Goal: Task Accomplishment & Management: Complete application form

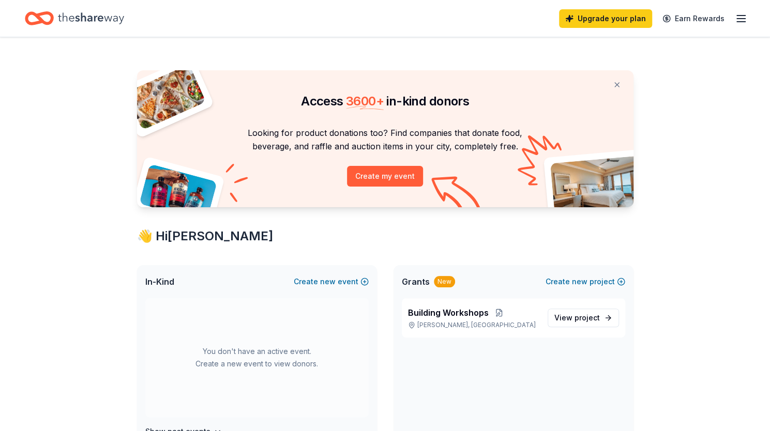
click at [749, 15] on div "Upgrade your plan Earn Rewards" at bounding box center [385, 18] width 770 height 37
click at [745, 19] on line "button" at bounding box center [741, 19] width 8 height 0
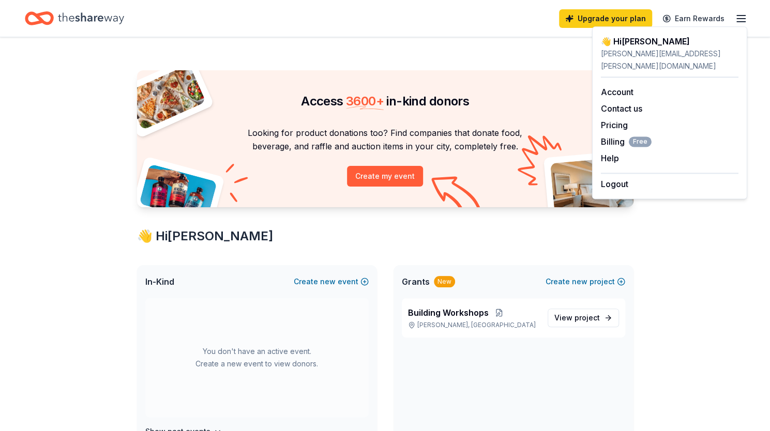
click at [353, 65] on div "Access 3600 + in-kind donors Looking for product donations too? Find companies …" at bounding box center [384, 407] width 529 height 741
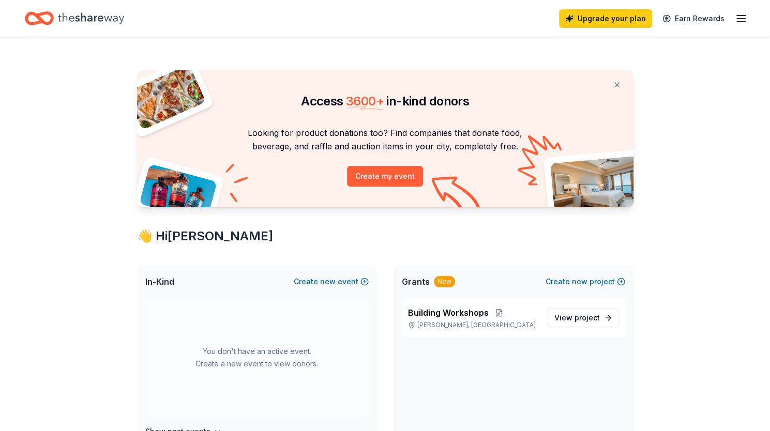
click at [75, 21] on icon "Home" at bounding box center [91, 18] width 66 height 21
click at [743, 22] on line "button" at bounding box center [741, 22] width 8 height 0
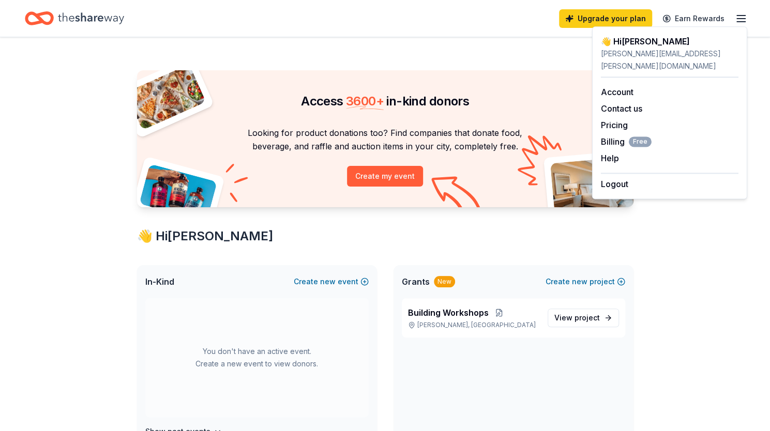
click at [45, 14] on icon "Home" at bounding box center [44, 18] width 16 height 10
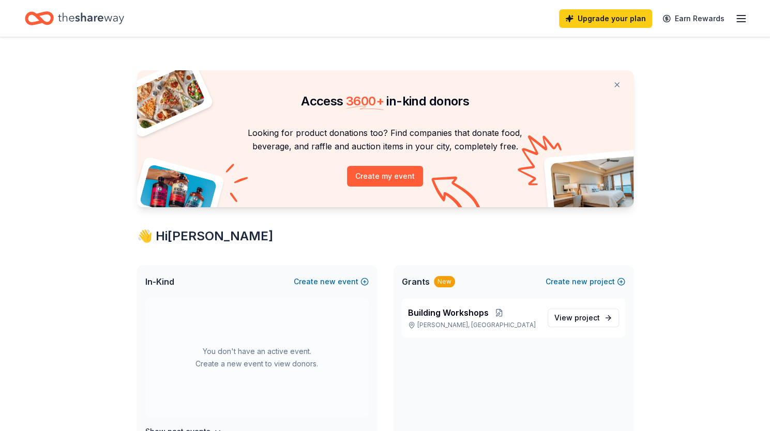
click at [45, 14] on icon "Home" at bounding box center [44, 18] width 16 height 10
click at [572, 313] on span "View project" at bounding box center [577, 318] width 46 height 12
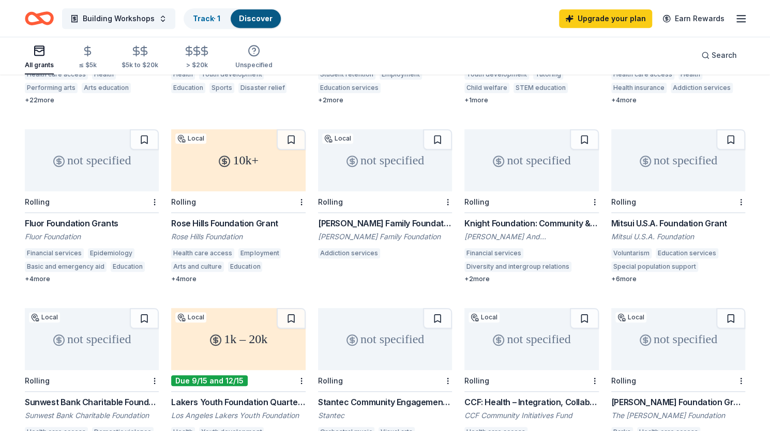
scroll to position [465, 0]
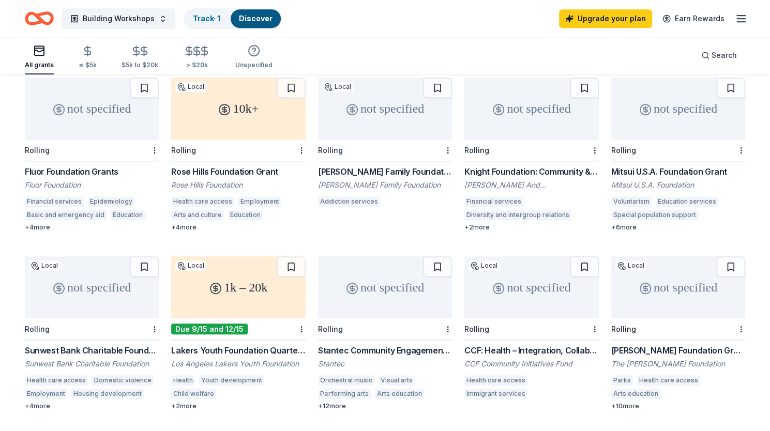
click at [261, 287] on div "1k – 20k" at bounding box center [238, 287] width 134 height 62
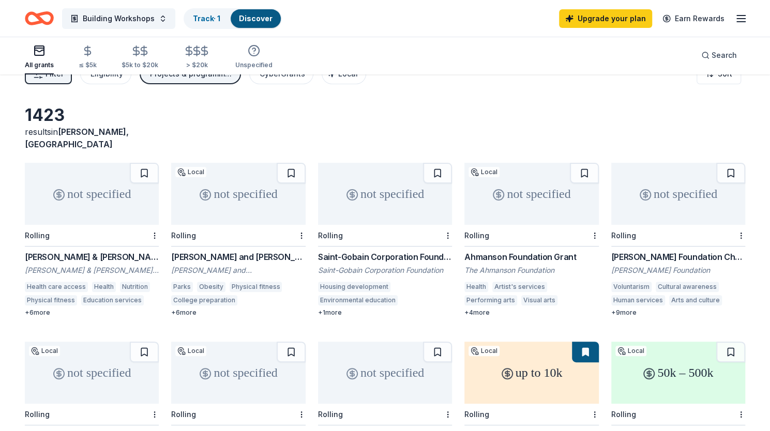
scroll to position [0, 0]
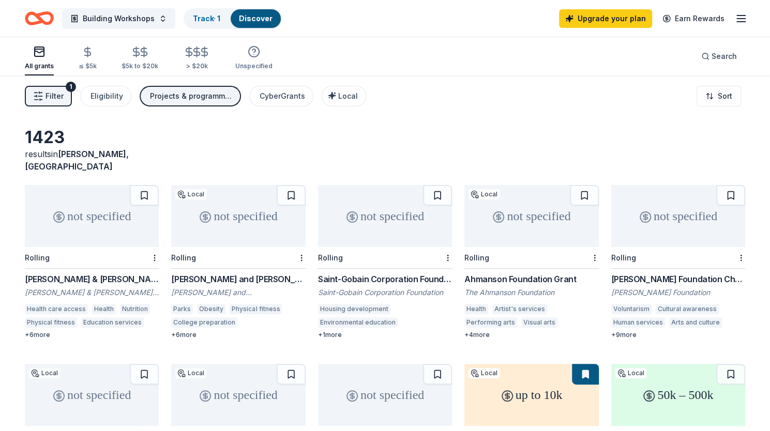
click at [54, 19] on div "Building Workshops Track · 1 Discover" at bounding box center [153, 18] width 257 height 24
click at [50, 13] on icon "Home" at bounding box center [44, 18] width 16 height 10
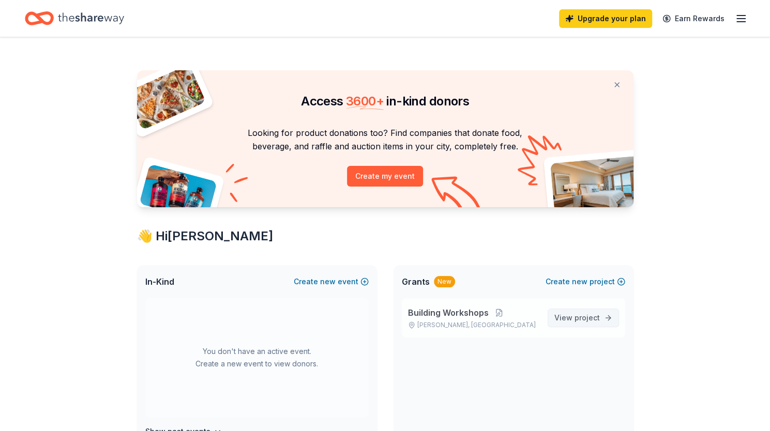
click at [569, 316] on span "View project" at bounding box center [577, 318] width 46 height 12
click at [321, 280] on button "Create new event" at bounding box center [331, 282] width 75 height 12
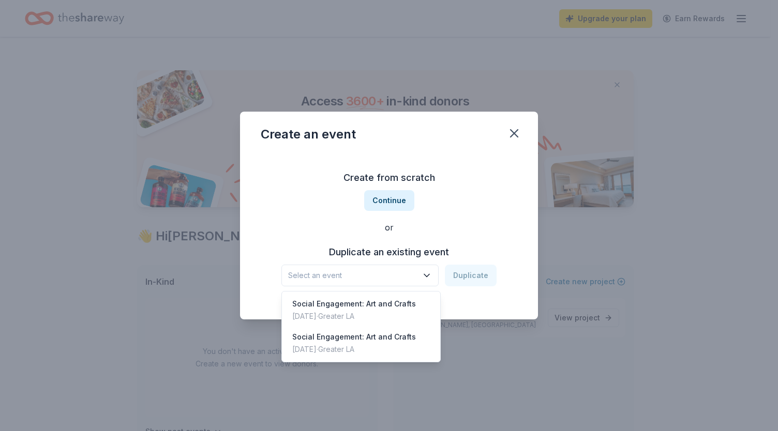
click at [352, 279] on span "Select an event" at bounding box center [352, 275] width 129 height 12
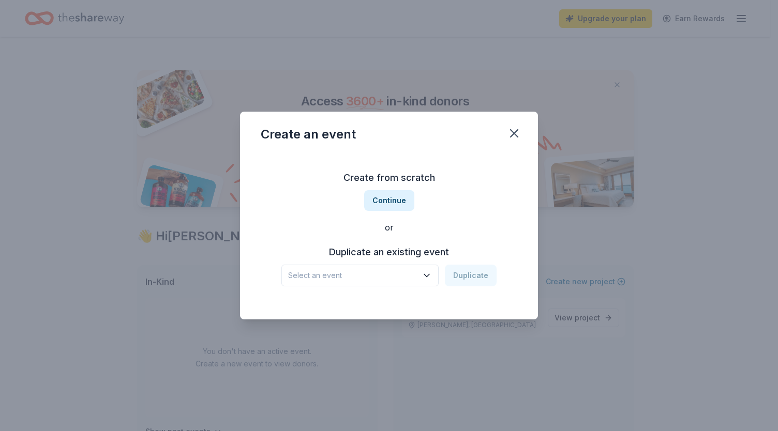
click at [352, 279] on span "Select an event" at bounding box center [352, 275] width 129 height 12
click at [378, 199] on button "Continue" at bounding box center [389, 200] width 50 height 21
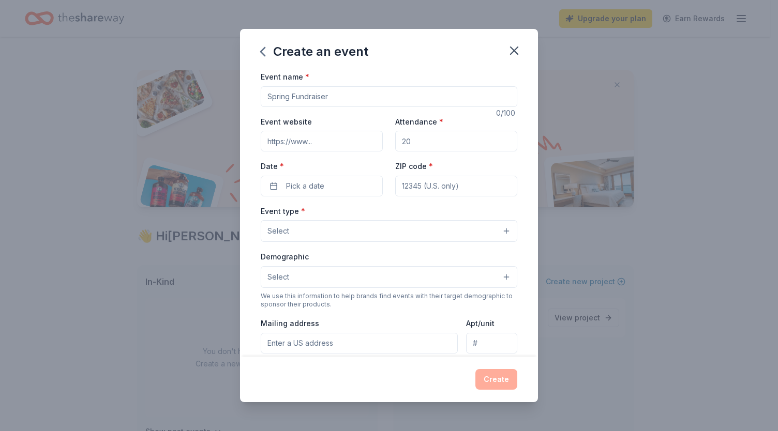
click at [320, 105] on input "Event name *" at bounding box center [389, 96] width 256 height 21
type input "Christmas Miracle"
click at [306, 142] on input "Event website" at bounding box center [322, 141] width 122 height 21
type input "https://bettertomorrows.org/"
click at [418, 139] on input "Attendance *" at bounding box center [456, 141] width 122 height 21
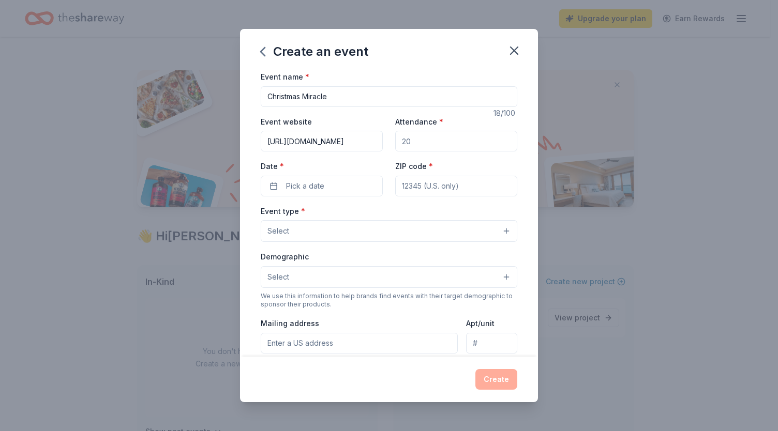
click at [418, 139] on input "Attendance *" at bounding box center [456, 141] width 122 height 21
drag, startPoint x: 418, startPoint y: 139, endPoint x: 385, endPoint y: 158, distance: 38.0
click at [385, 158] on div "Event website https://bettertomorrows.org/ Attendance * Date * Pick a date ZIP …" at bounding box center [389, 155] width 256 height 81
type input "50"
click at [327, 189] on button "Pick a date" at bounding box center [322, 186] width 122 height 21
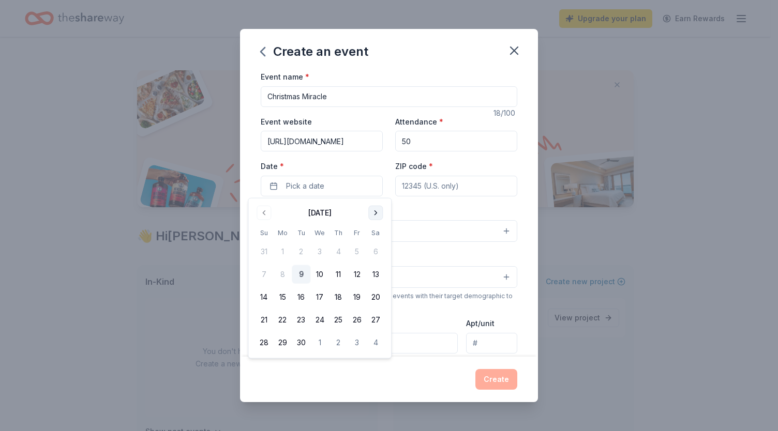
click at [374, 211] on button "Go to next month" at bounding box center [375, 213] width 14 height 14
click at [374, 216] on button "Go to next month" at bounding box center [375, 213] width 14 height 14
click at [319, 279] on button "10" at bounding box center [319, 274] width 19 height 19
click at [317, 301] on button "17" at bounding box center [319, 297] width 19 height 19
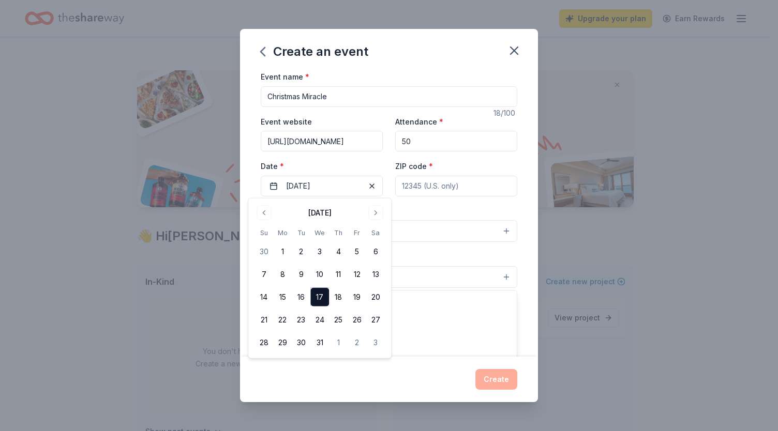
click at [404, 269] on button "Select" at bounding box center [389, 277] width 256 height 22
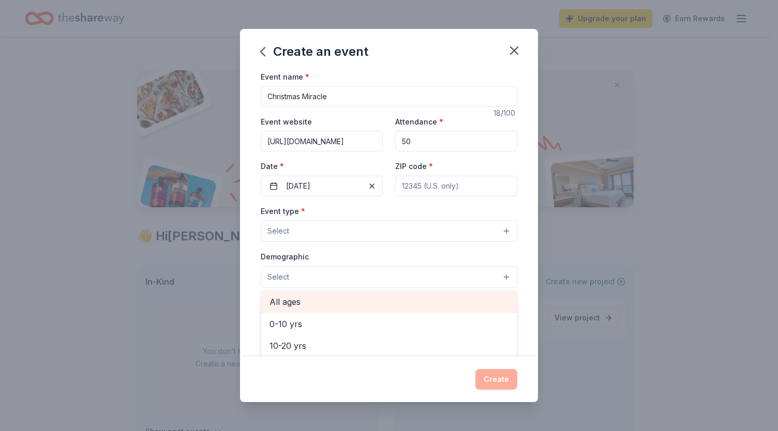
scroll to position [52, 0]
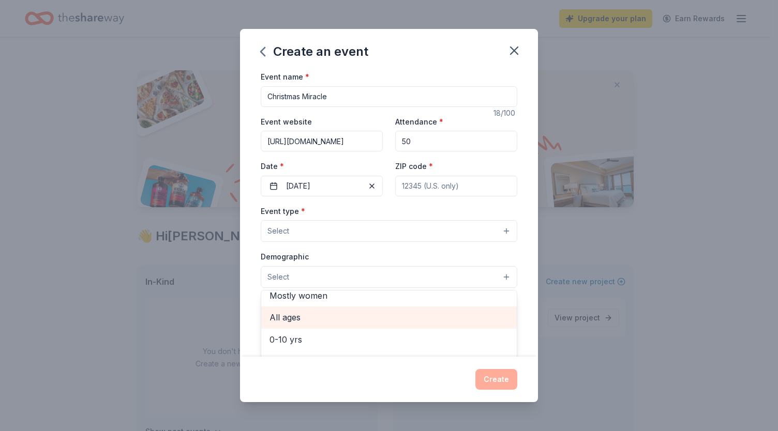
click at [321, 314] on span "All ages" at bounding box center [388, 317] width 239 height 13
click at [387, 237] on div "Event type * Select Demographic All ages All genders Mostly men Mostly women 0-…" at bounding box center [389, 314] width 256 height 219
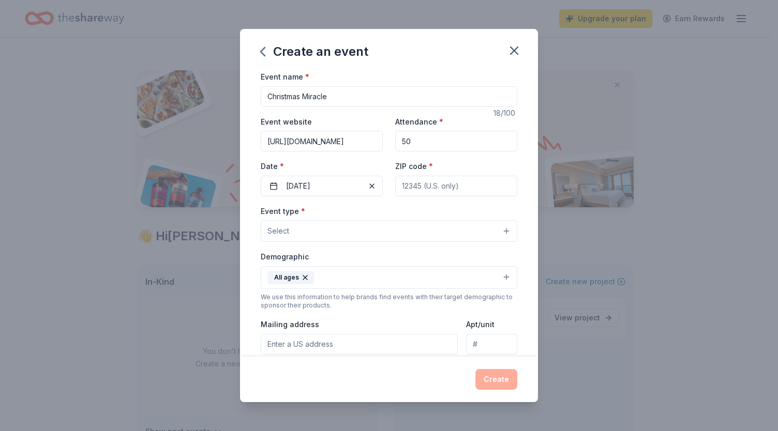
click at [385, 233] on button "Select" at bounding box center [389, 231] width 256 height 22
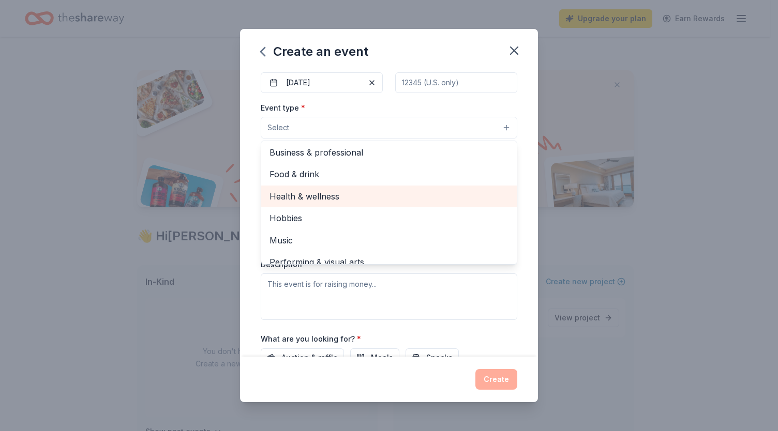
scroll to position [34, 0]
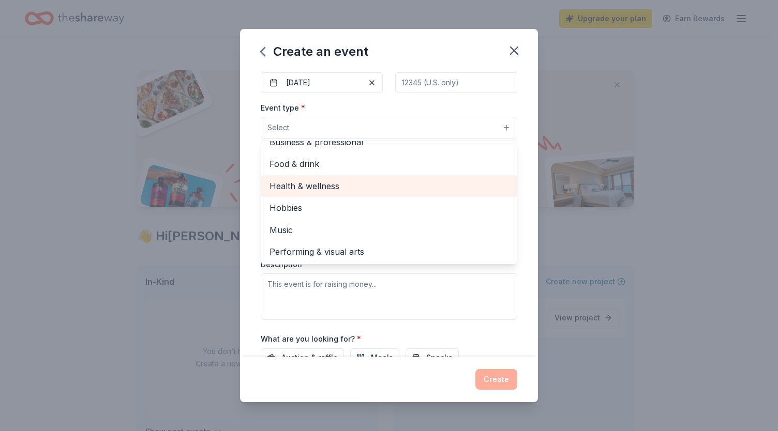
click at [309, 188] on span "Health & wellness" at bounding box center [388, 185] width 239 height 13
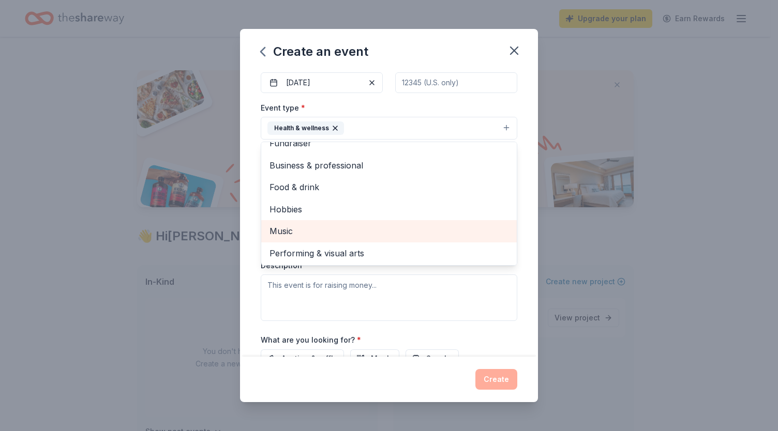
scroll to position [0, 0]
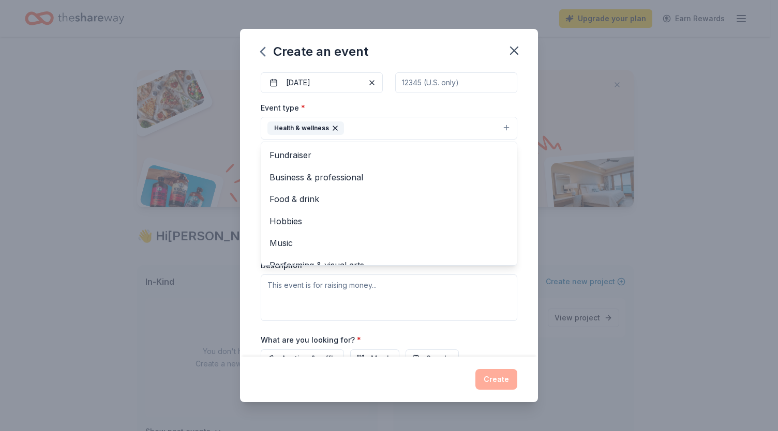
click at [255, 202] on div "Event name * Christmas Miracle 18 /100 Event website https://bettertomorrows.or…" at bounding box center [389, 213] width 298 height 286
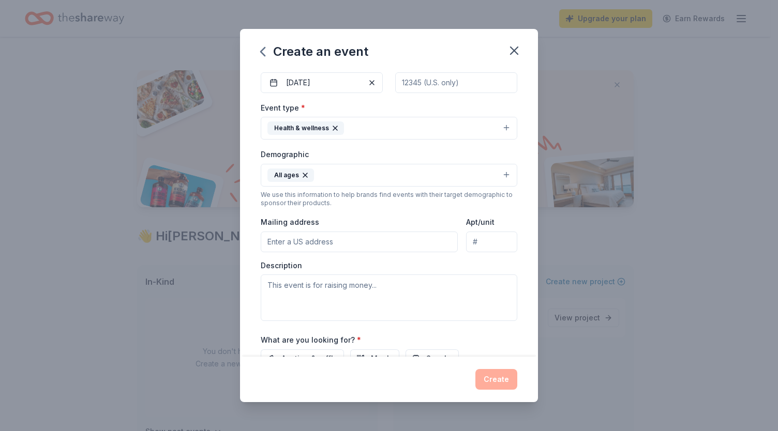
click at [338, 242] on input "Mailing address" at bounding box center [359, 242] width 197 height 21
type input "2101 E 101st street"
type input "90002"
type input "Suite 100A"
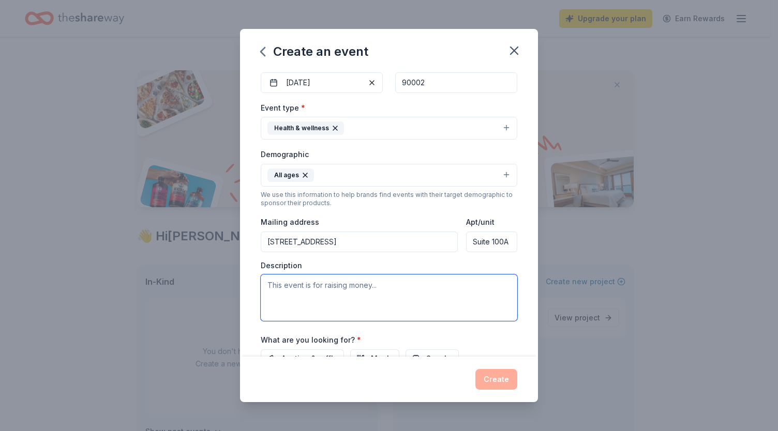
click at [343, 283] on textarea at bounding box center [389, 298] width 256 height 47
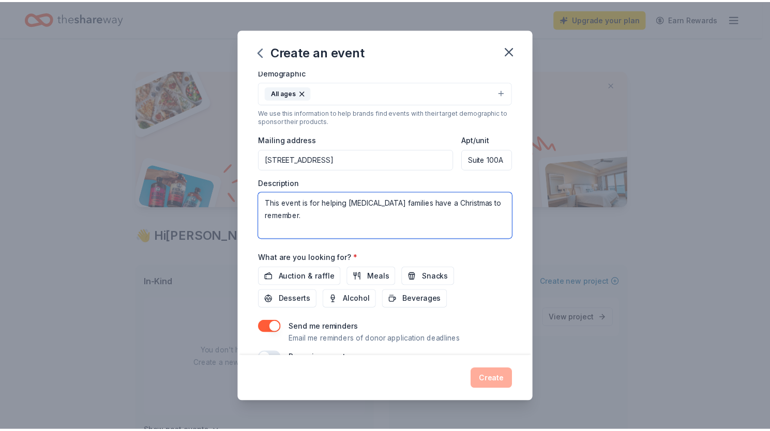
scroll to position [207, 0]
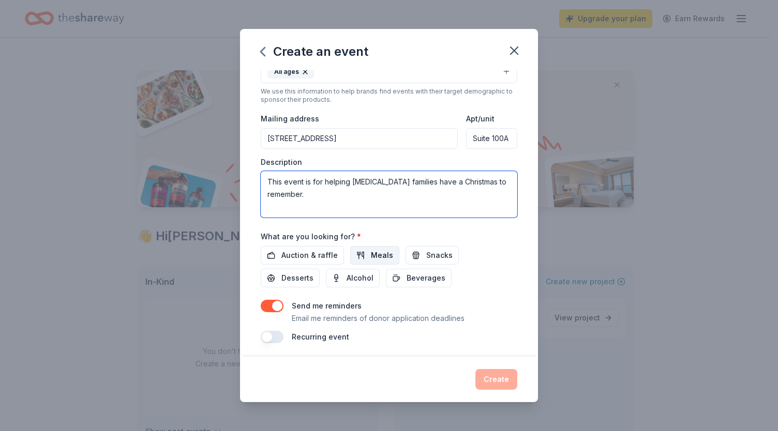
type textarea "This event is for helping low income families have a Christmas to remember."
click at [371, 250] on span "Meals" at bounding box center [382, 255] width 22 height 12
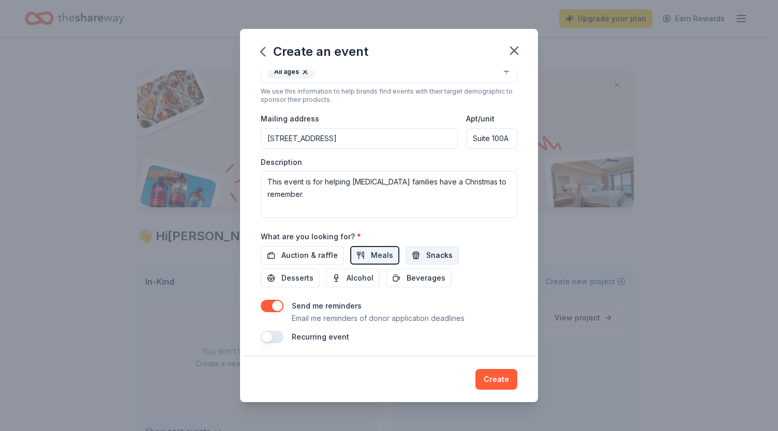
click at [436, 250] on span "Snacks" at bounding box center [439, 255] width 26 height 12
click at [295, 273] on span "Desserts" at bounding box center [297, 278] width 32 height 12
click at [425, 272] on span "Beverages" at bounding box center [425, 278] width 39 height 12
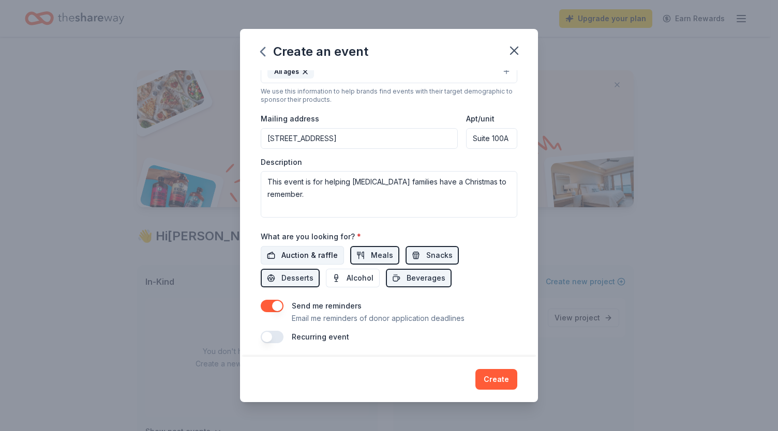
click at [295, 251] on span "Auction & raffle" at bounding box center [309, 255] width 56 height 12
click at [484, 378] on button "Create" at bounding box center [496, 379] width 42 height 21
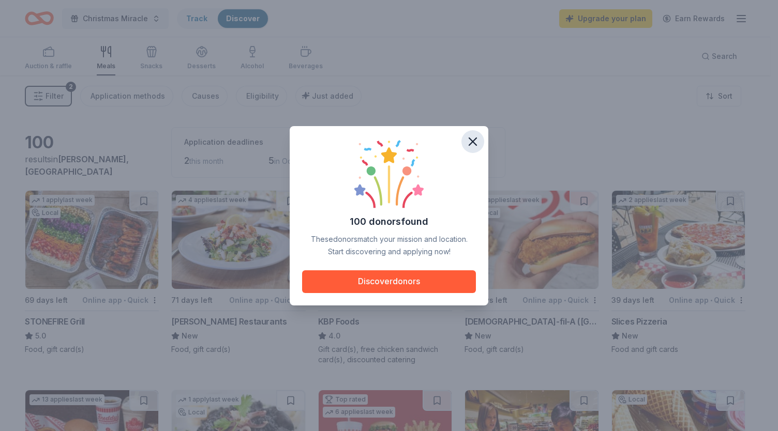
click at [472, 139] on icon "button" at bounding box center [472, 141] width 14 height 14
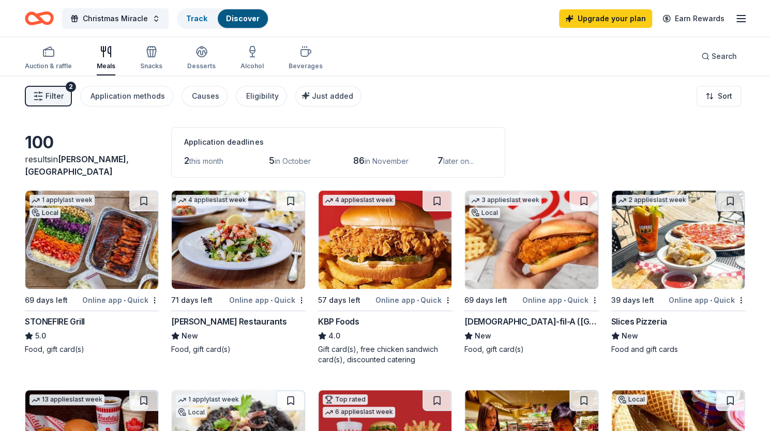
click at [509, 239] on img at bounding box center [531, 240] width 133 height 98
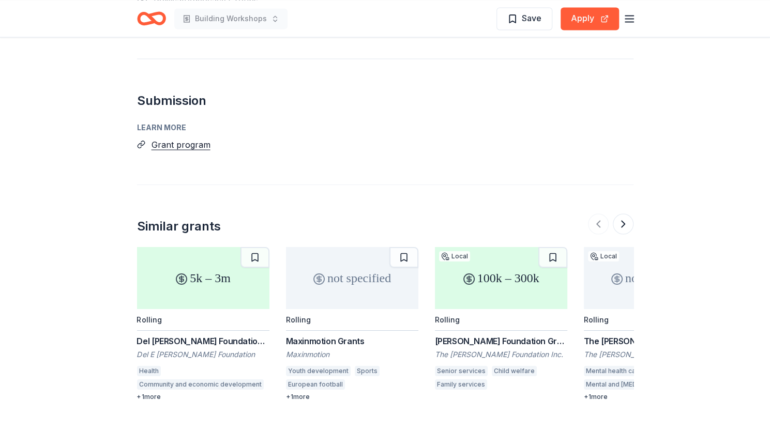
scroll to position [1138, 0]
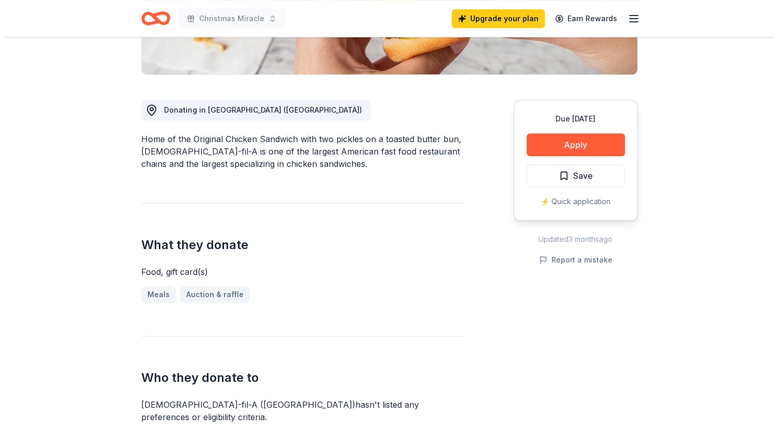
scroll to position [155, 0]
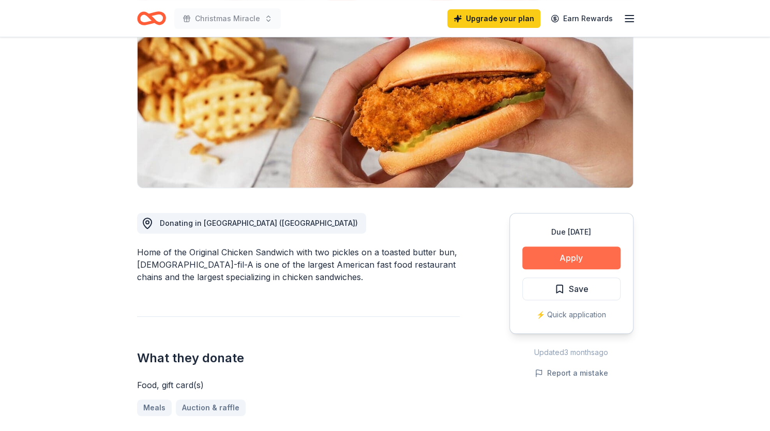
click at [575, 247] on button "Apply" at bounding box center [571, 258] width 98 height 23
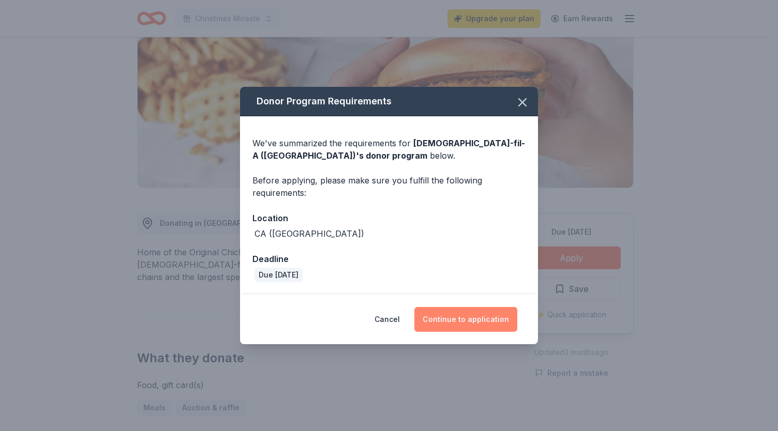
click at [449, 325] on button "Continue to application" at bounding box center [465, 319] width 103 height 25
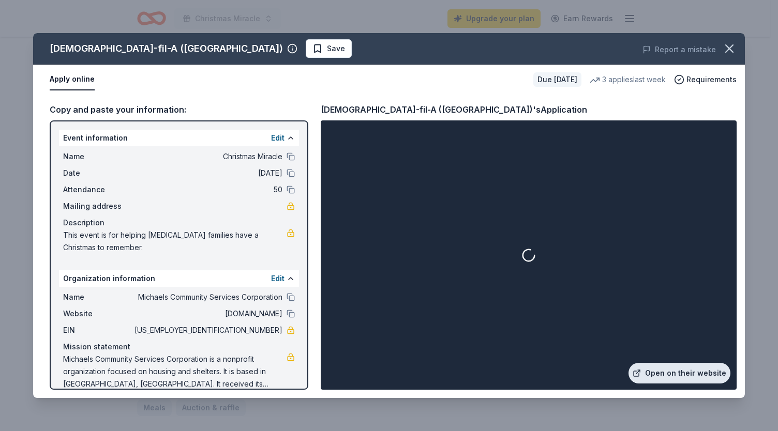
click at [659, 371] on link "Open on their website" at bounding box center [679, 373] width 102 height 21
